Goal: Transaction & Acquisition: Purchase product/service

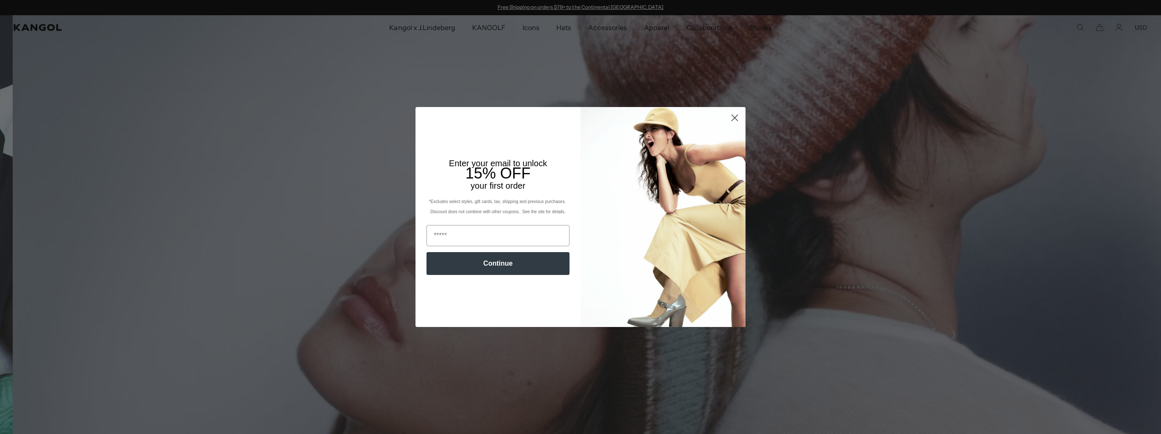
click at [732, 118] on icon "Close dialog" at bounding box center [735, 118] width 6 height 6
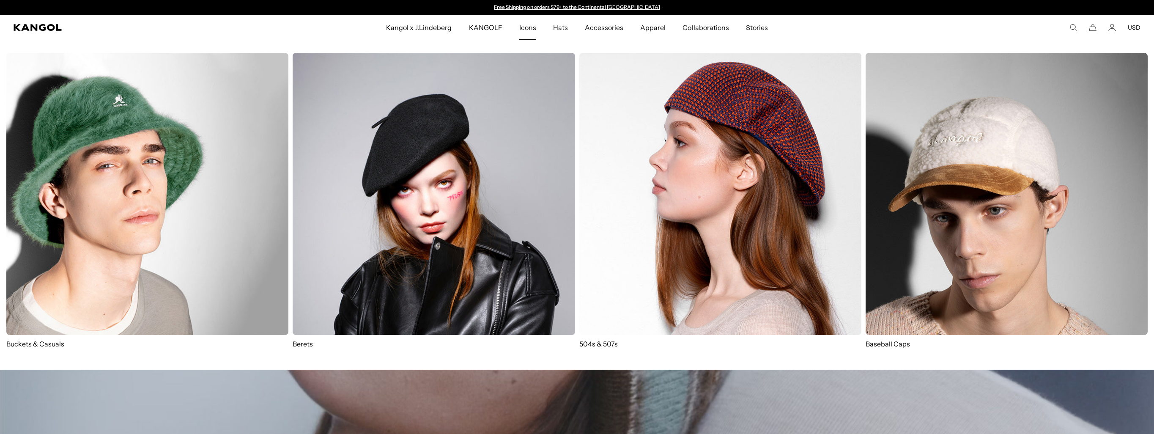
scroll to position [0, 174]
click at [99, 109] on img at bounding box center [147, 194] width 282 height 282
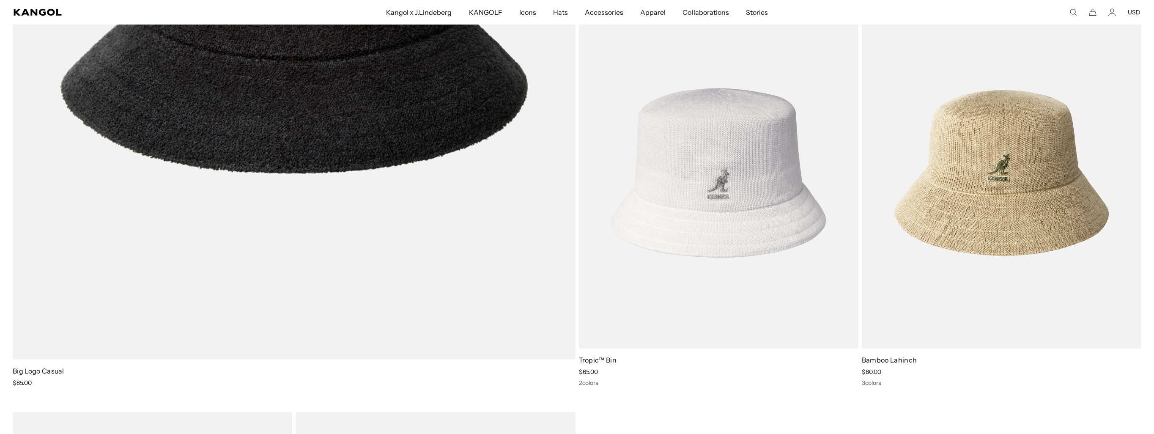
scroll to position [0, 174]
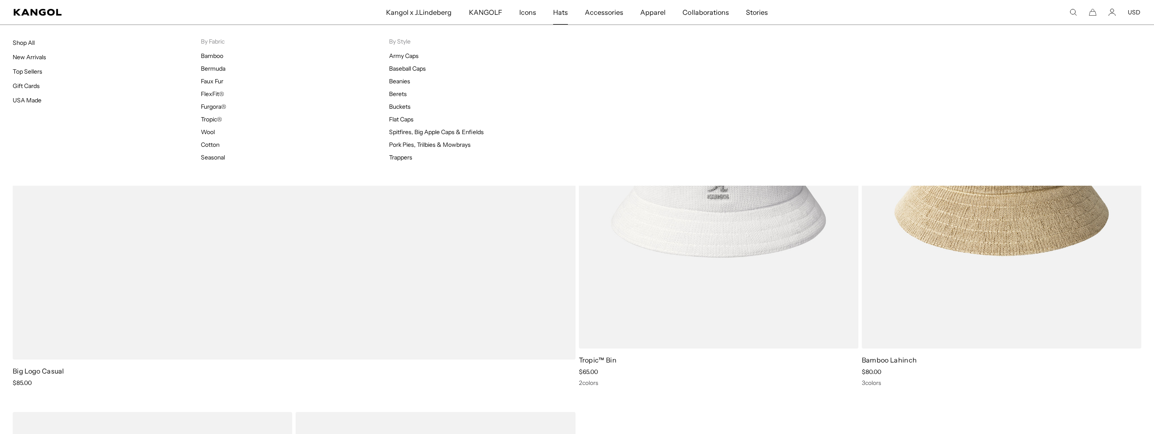
click at [561, 11] on span "Hats" at bounding box center [560, 12] width 15 height 25
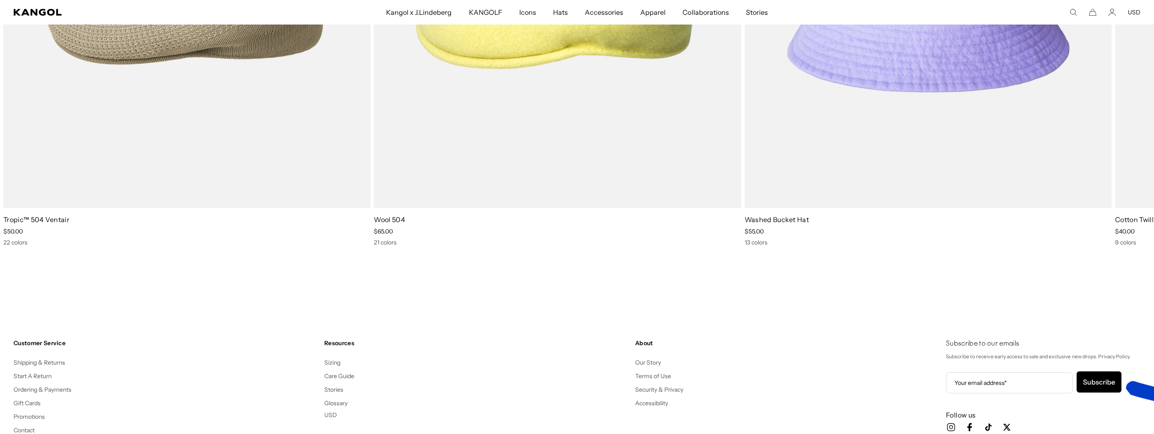
scroll to position [16106, 0]
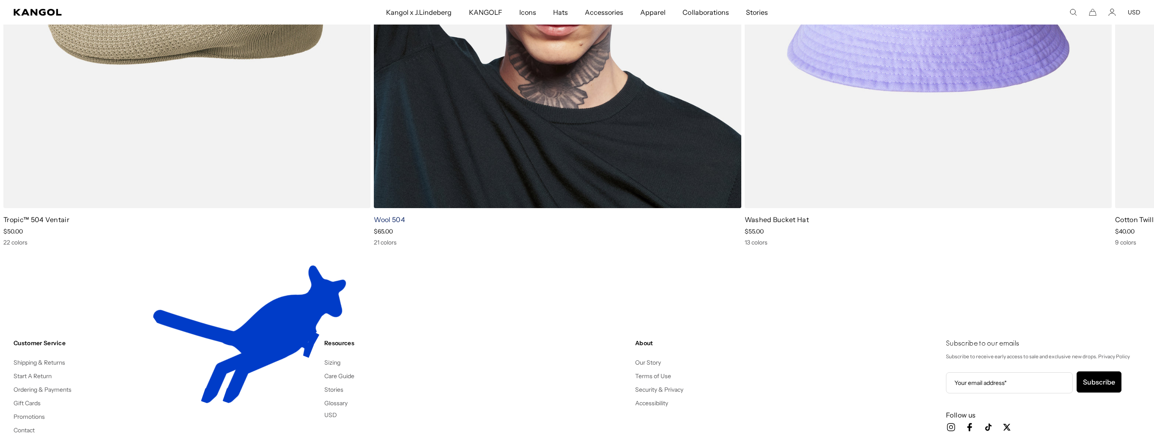
click at [396, 217] on link "Wool 504" at bounding box center [389, 219] width 31 height 8
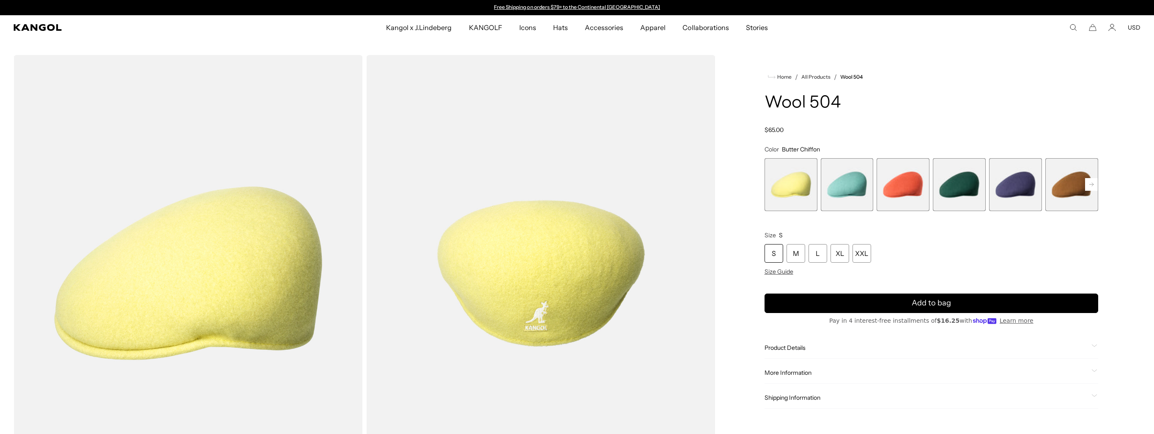
scroll to position [0, 174]
click at [963, 182] on span "4 of 21" at bounding box center [959, 184] width 53 height 53
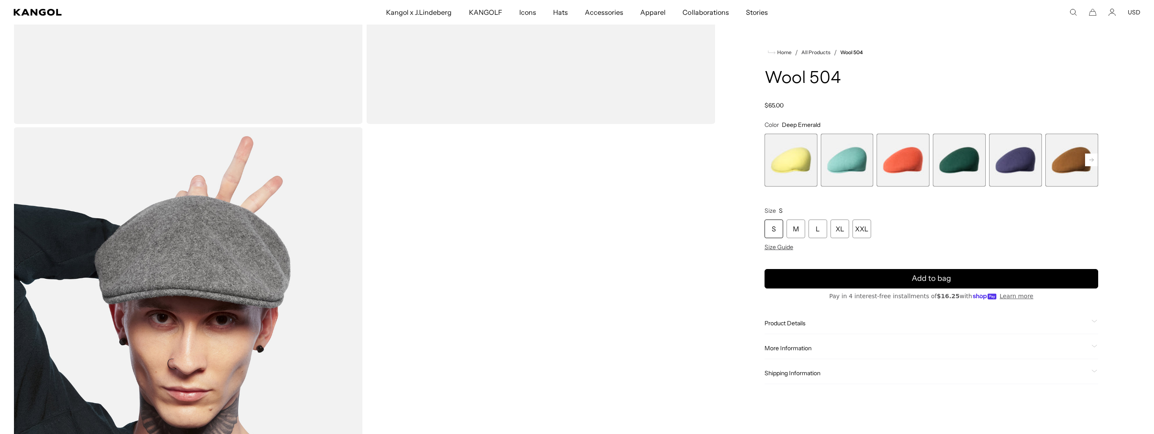
scroll to position [0, 174]
click at [1093, 157] on rect at bounding box center [1091, 160] width 13 height 13
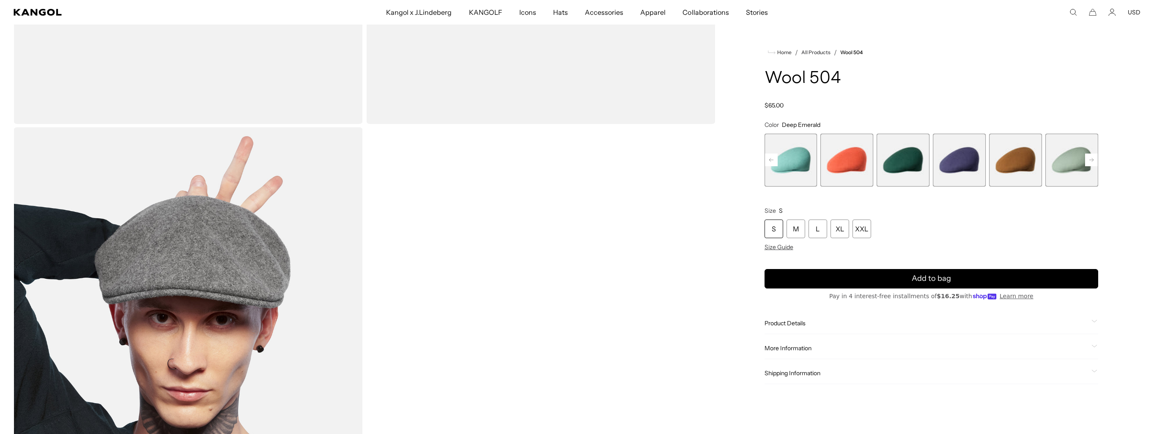
click at [1027, 168] on span "6 of 21" at bounding box center [1015, 160] width 53 height 53
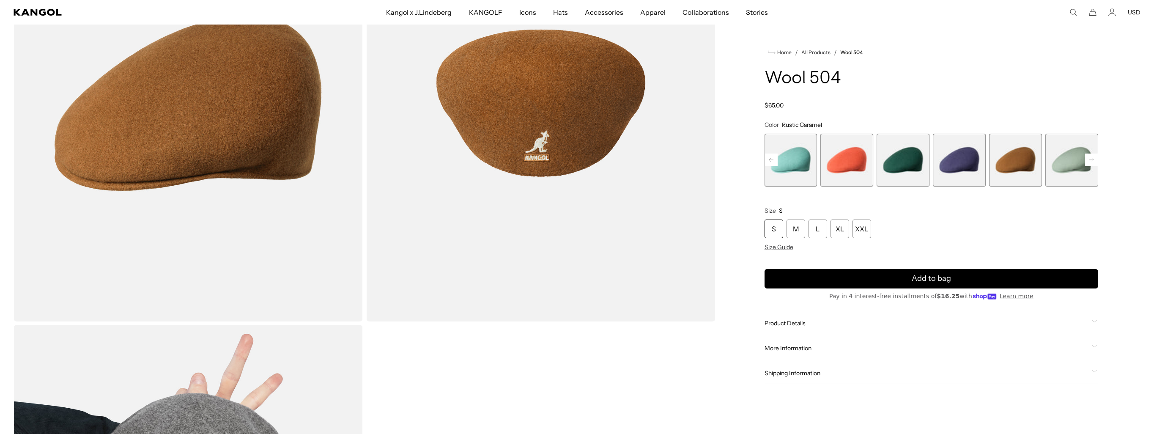
scroll to position [29, 0]
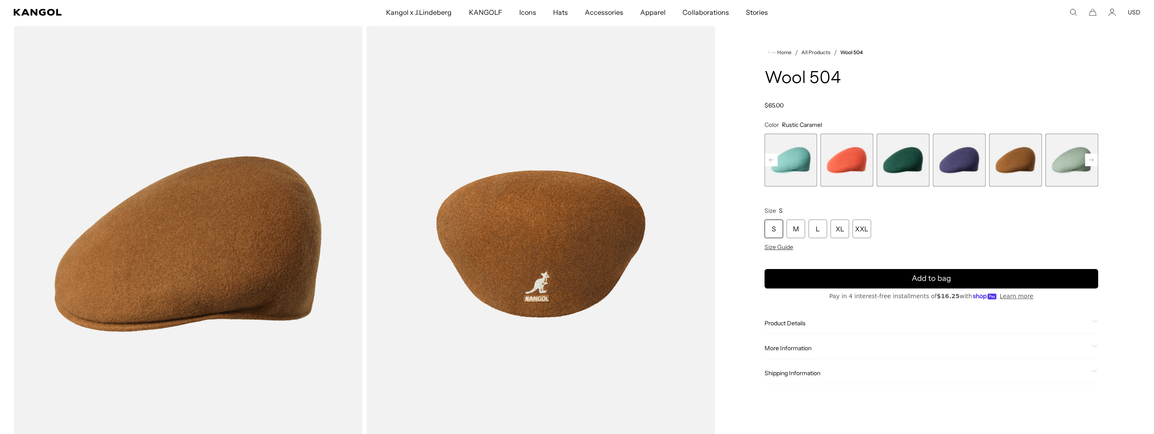
click at [1019, 156] on span "6 of 21" at bounding box center [1015, 160] width 53 height 53
click at [1090, 158] on rect at bounding box center [1091, 160] width 13 height 13
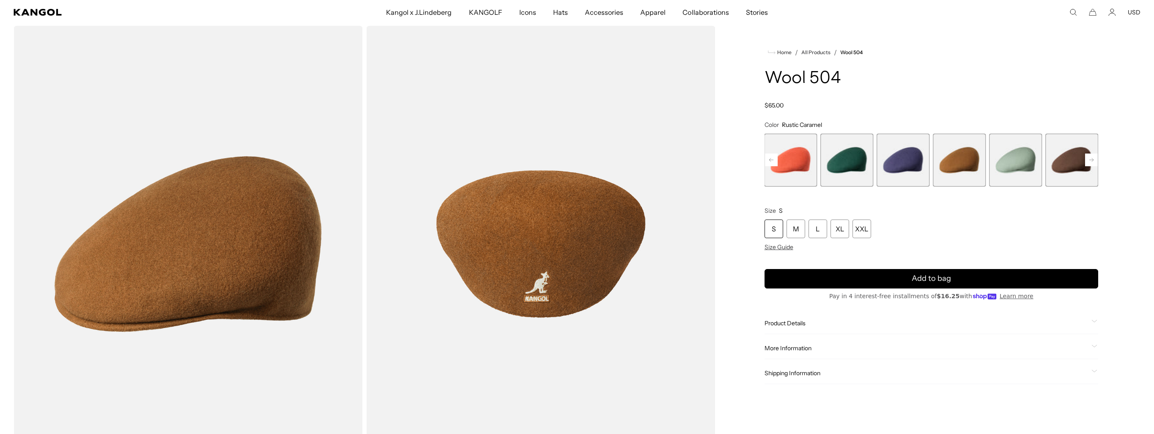
click at [1015, 157] on span "7 of 21" at bounding box center [1015, 160] width 53 height 53
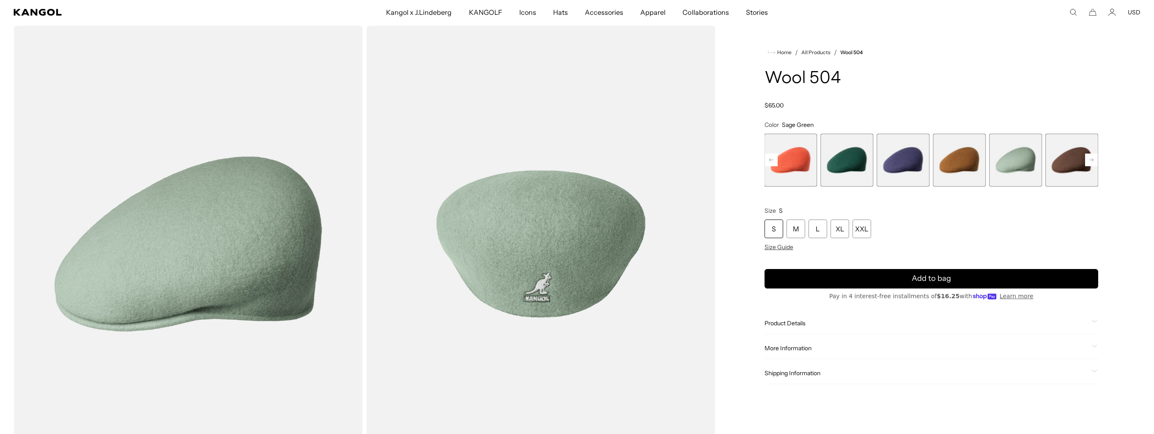
click at [1091, 160] on icon at bounding box center [1092, 159] width 4 height 3
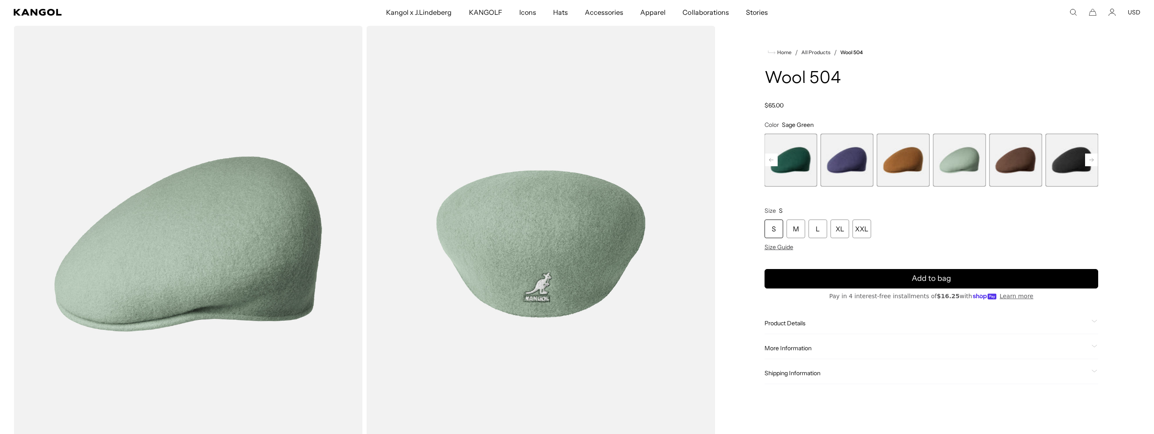
click at [1091, 160] on icon at bounding box center [1092, 159] width 4 height 3
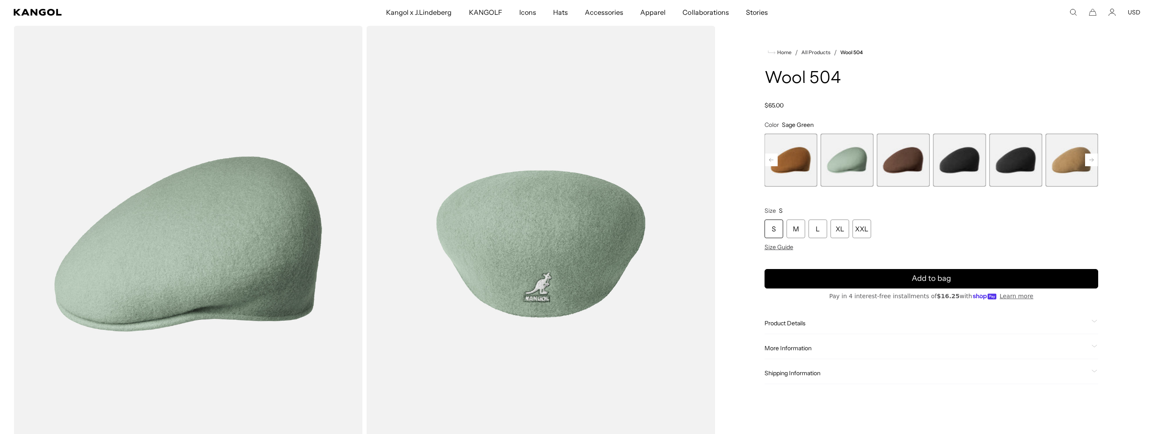
click at [1091, 160] on icon at bounding box center [1092, 159] width 4 height 3
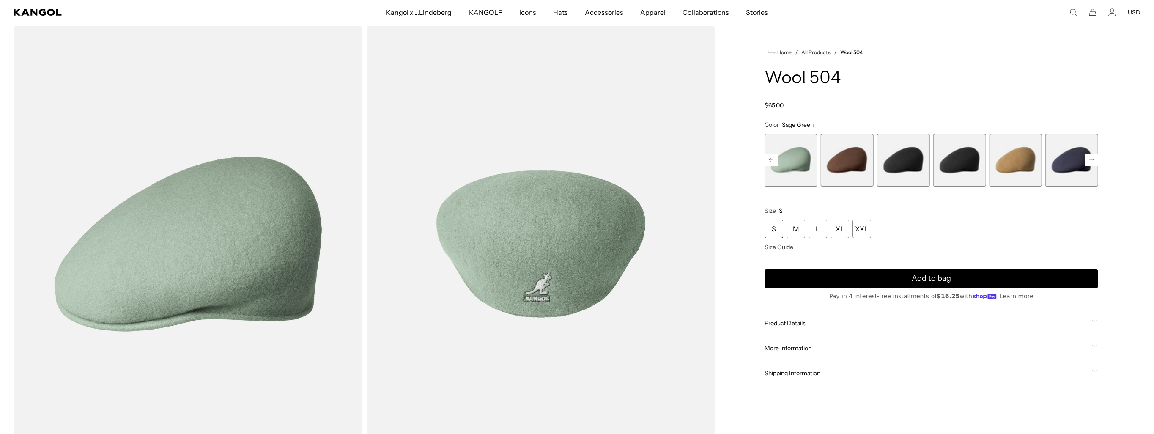
scroll to position [0, 174]
click at [1091, 160] on icon at bounding box center [1092, 159] width 4 height 3
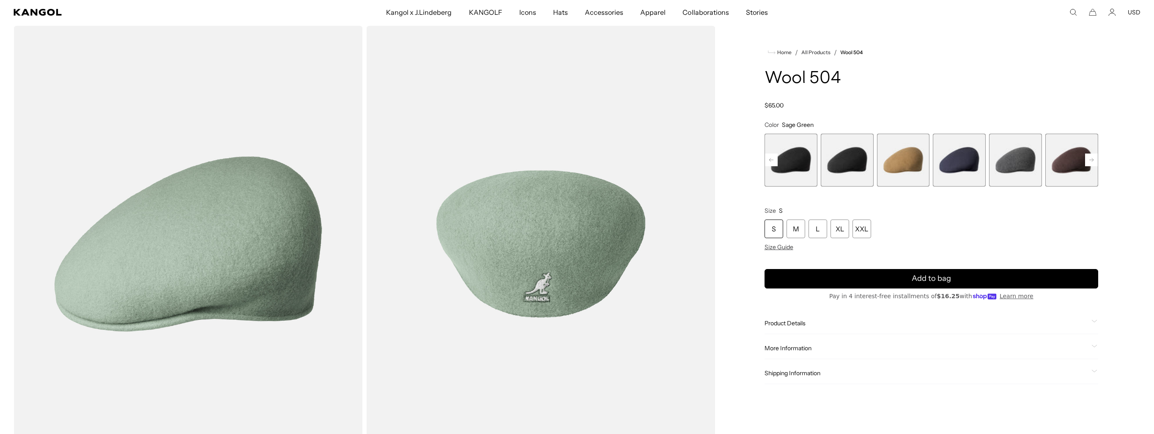
click at [1091, 160] on icon at bounding box center [1092, 159] width 4 height 3
click at [956, 151] on span "13 of 21" at bounding box center [959, 160] width 53 height 53
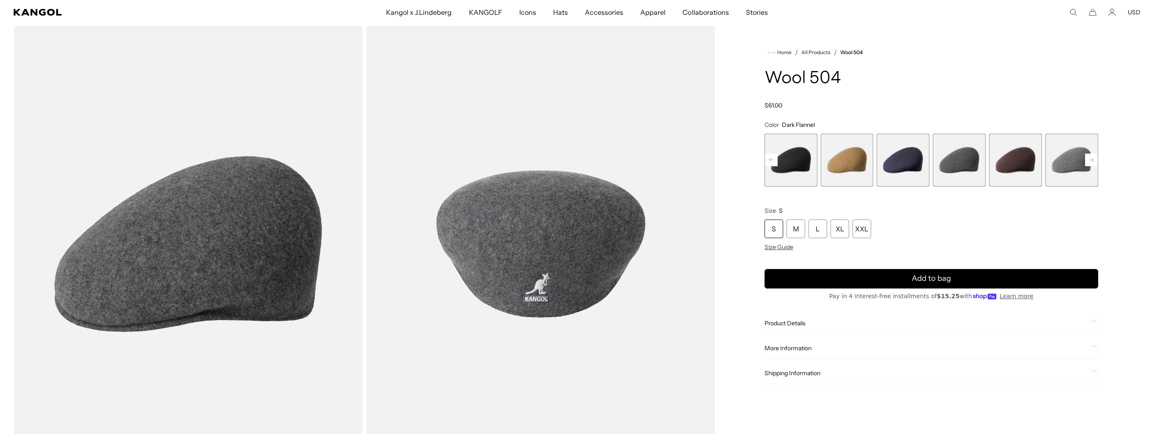
click at [1063, 156] on span "15 of 21" at bounding box center [1072, 160] width 53 height 53
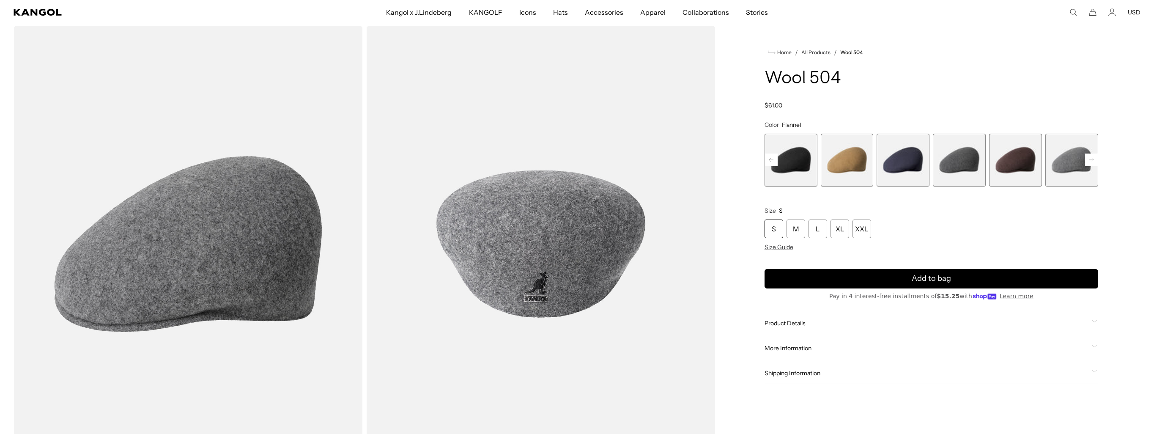
click at [1088, 160] on rect at bounding box center [1091, 160] width 13 height 13
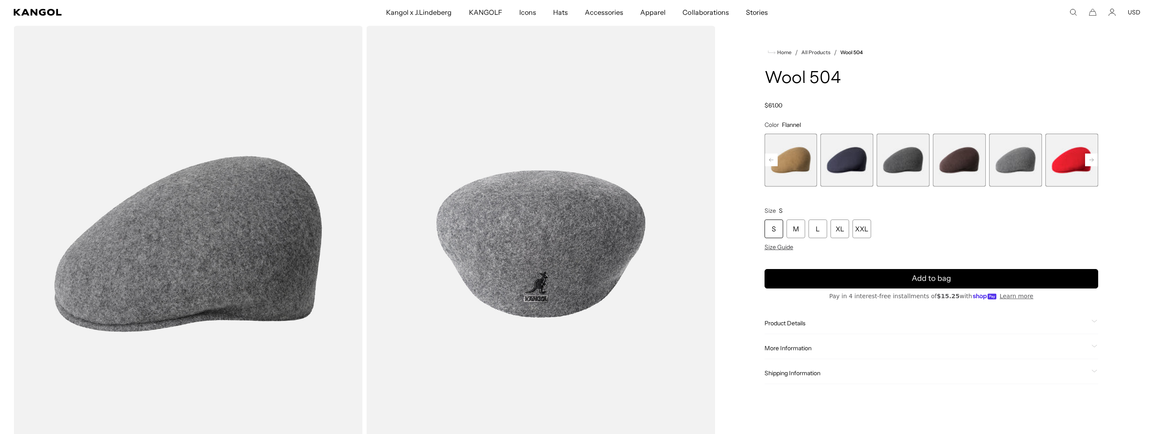
click at [1088, 159] on rect at bounding box center [1091, 160] width 13 height 13
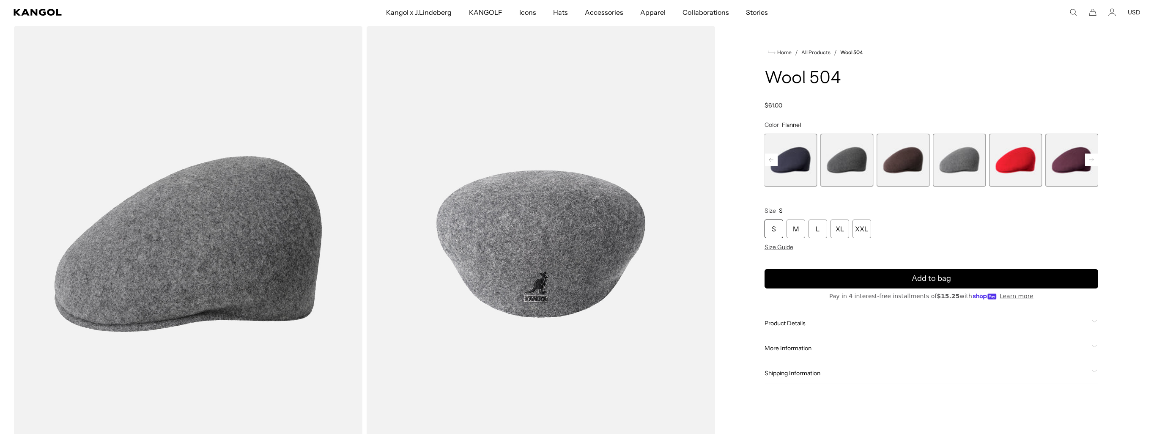
click at [1093, 158] on rect at bounding box center [1091, 160] width 13 height 13
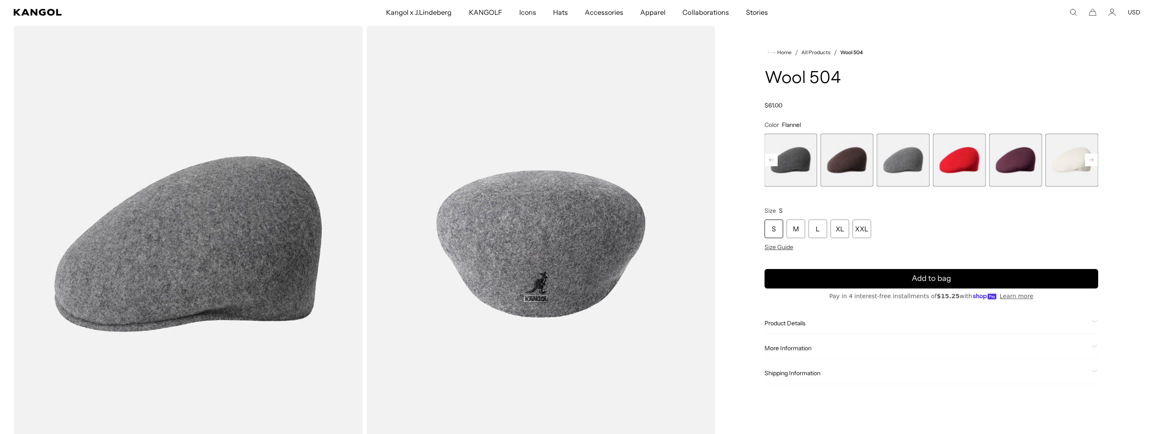
click at [1093, 158] on rect at bounding box center [1091, 160] width 13 height 13
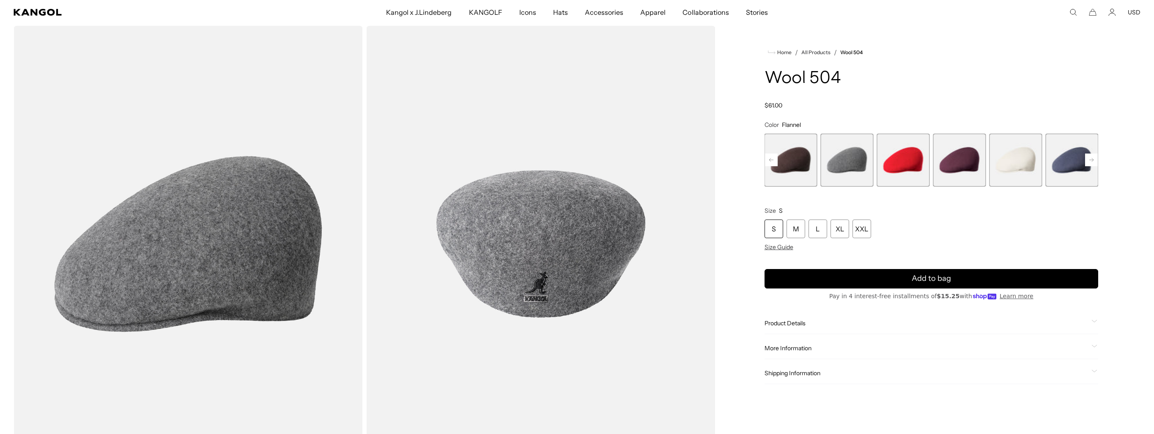
click at [1093, 158] on rect at bounding box center [1091, 160] width 13 height 13
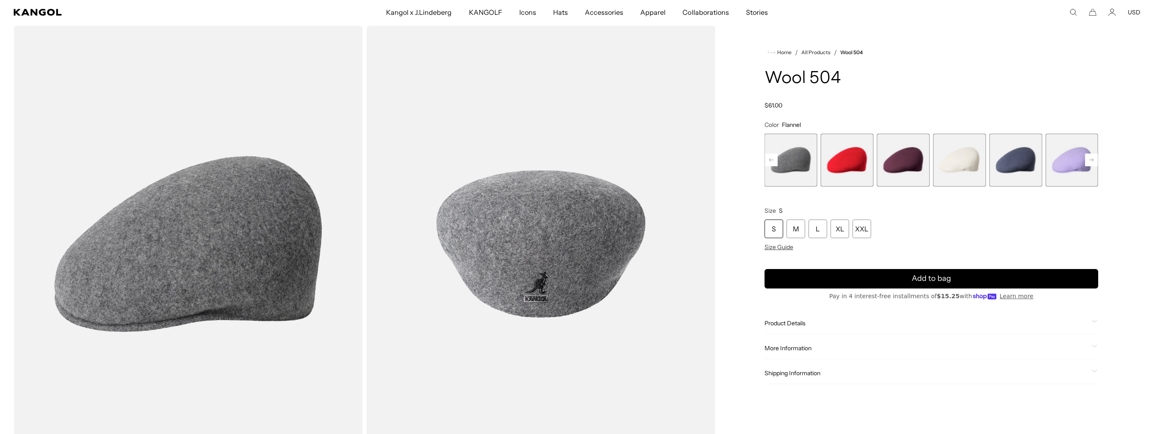
click at [1093, 158] on rect at bounding box center [1091, 160] width 13 height 13
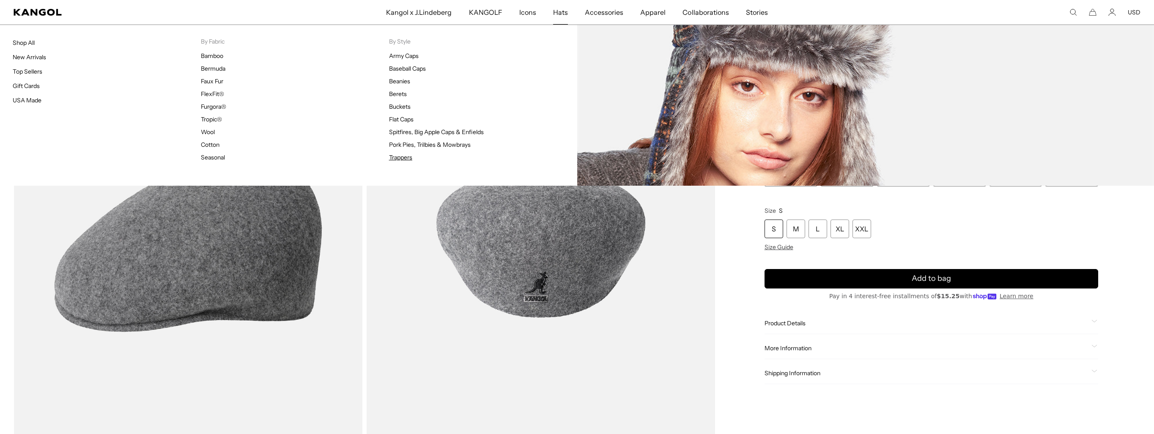
click at [402, 157] on link "Trappers" at bounding box center [400, 158] width 23 height 8
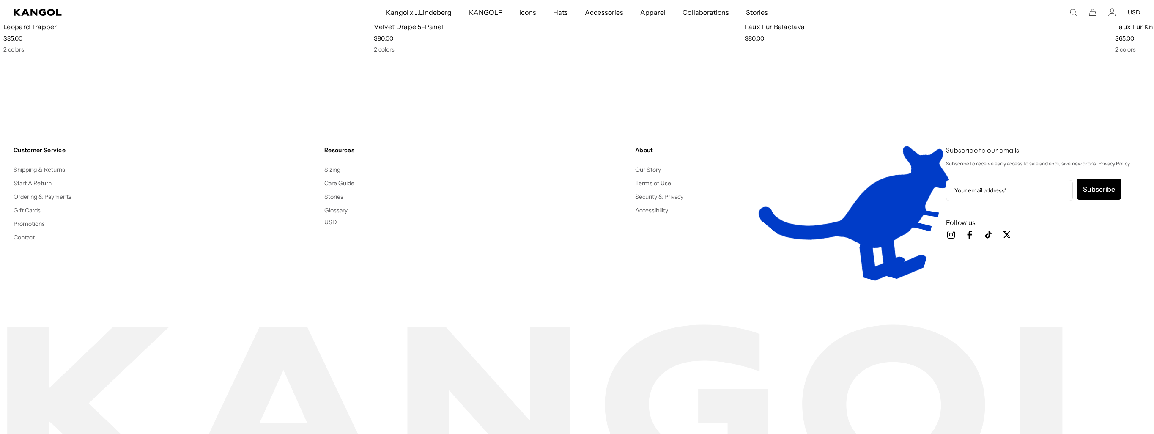
scroll to position [0, 174]
